Goal: Task Accomplishment & Management: Manage account settings

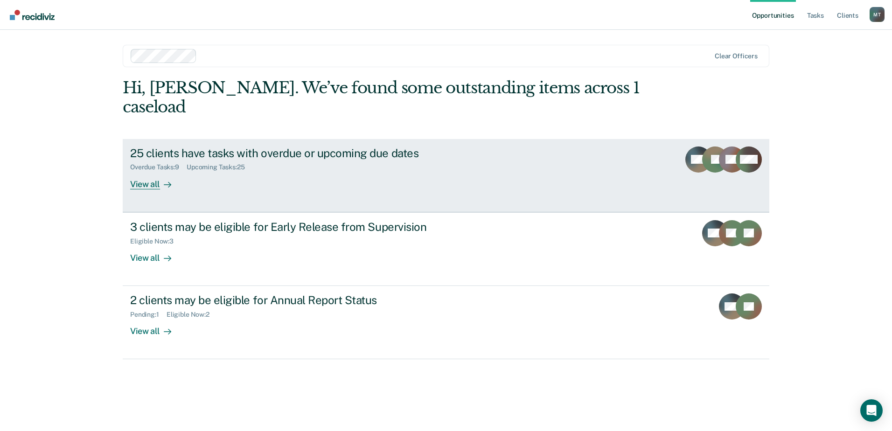
click at [287, 160] on div "Overdue Tasks : 9 Upcoming Tasks : 25" at bounding box center [293, 166] width 327 height 12
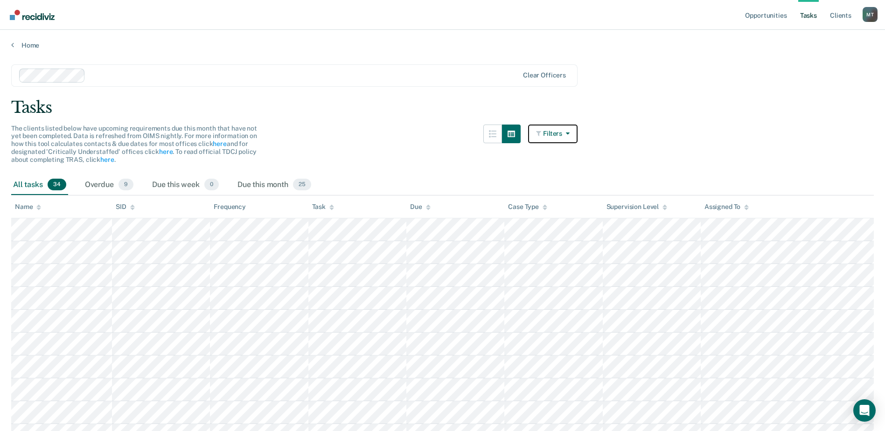
click at [557, 131] on button "Filters" at bounding box center [552, 134] width 49 height 19
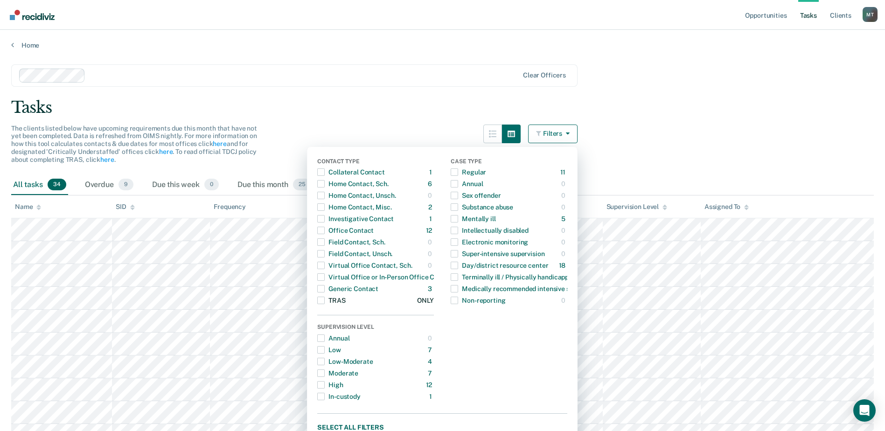
click at [362, 299] on button "TRAS 9 ONLY" at bounding box center [375, 301] width 117 height 12
click at [746, 48] on link "Home" at bounding box center [442, 45] width 863 height 8
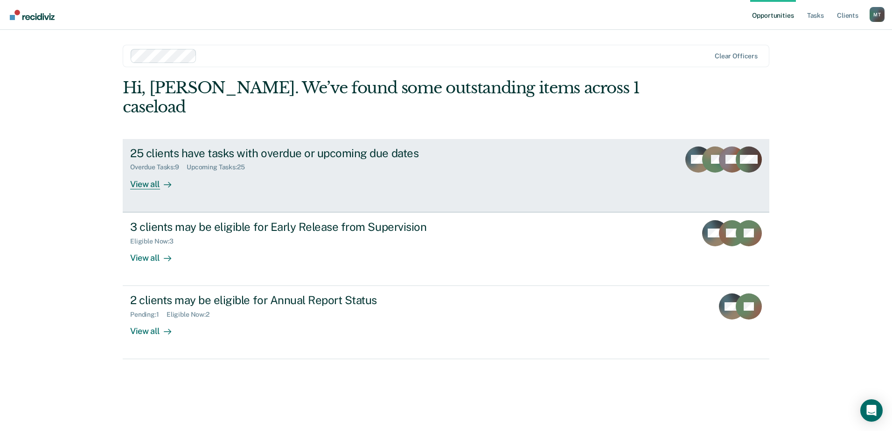
click at [554, 151] on link "25 clients have tasks with overdue or upcoming due dates Overdue Tasks : 9 Upco…" at bounding box center [446, 175] width 647 height 73
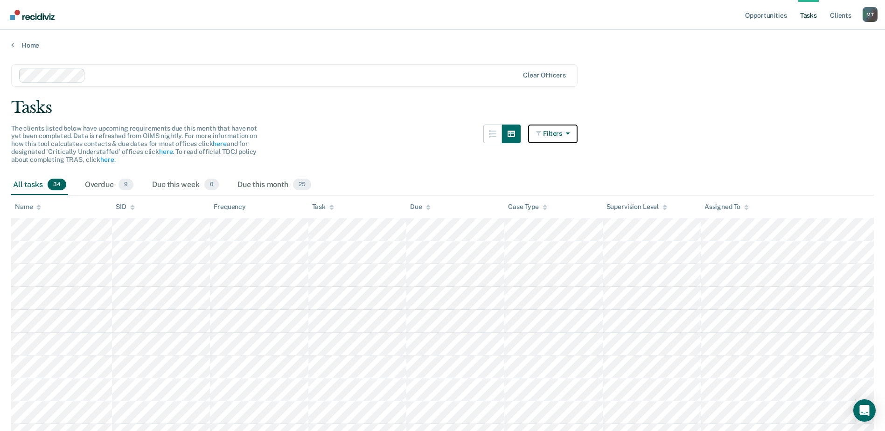
click at [556, 135] on button "Filters" at bounding box center [552, 134] width 49 height 19
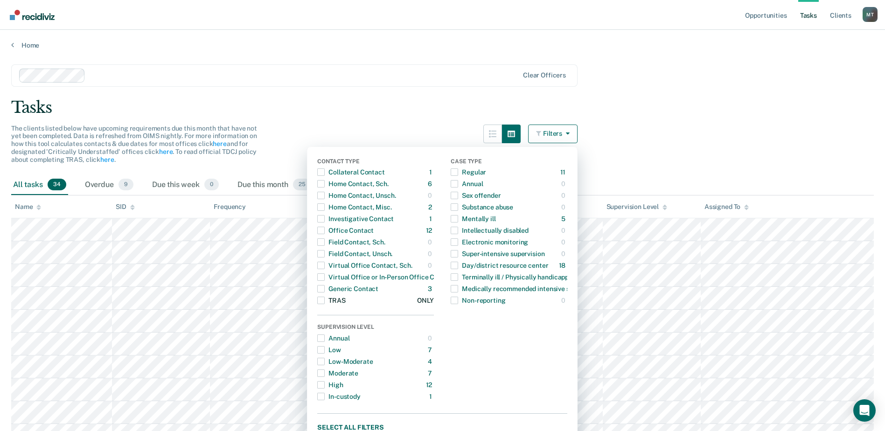
click at [325, 300] on span "button" at bounding box center [320, 300] width 7 height 7
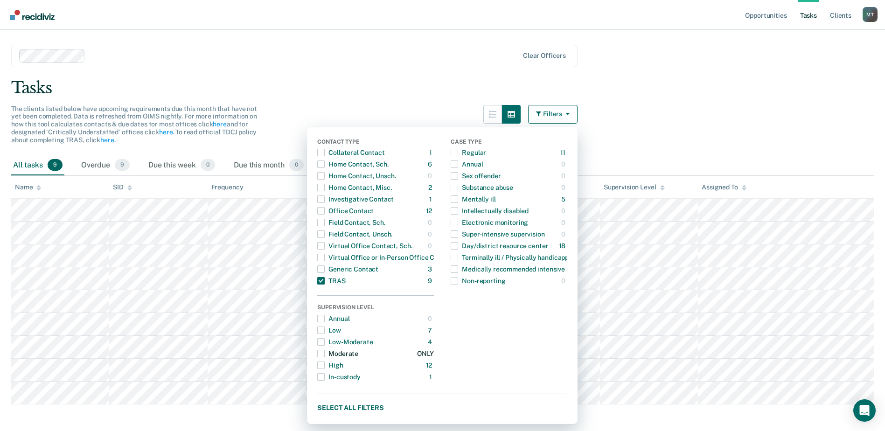
scroll to position [30, 0]
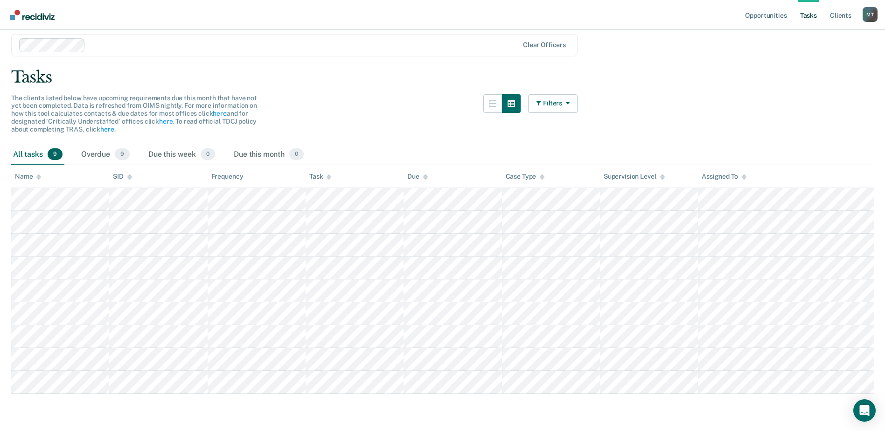
click at [605, 9] on nav "Opportunities Tasks Client s Marisa Trevino M T Profile How it works Log Out" at bounding box center [442, 14] width 870 height 29
click at [102, 158] on div "Overdue 9" at bounding box center [105, 155] width 52 height 21
click at [23, 159] on div "All tasks 9" at bounding box center [37, 155] width 53 height 21
